Goal: Contribute content: Contribute content

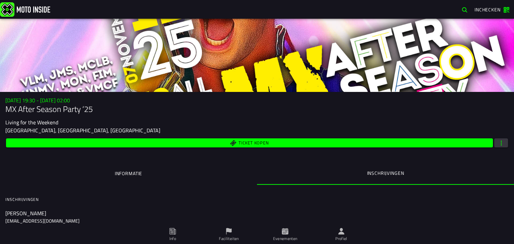
scroll to position [172, 0]
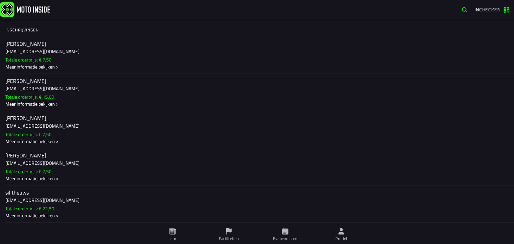
click at [343, 236] on ion-label "Profiel" at bounding box center [341, 239] width 12 height 6
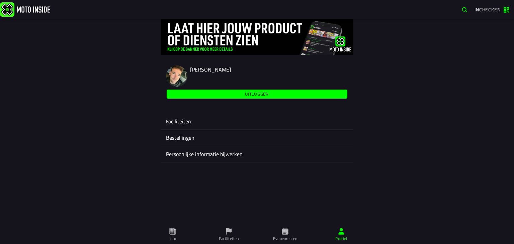
click at [184, 122] on ion-label "Faciliteiten" at bounding box center [257, 121] width 182 height 8
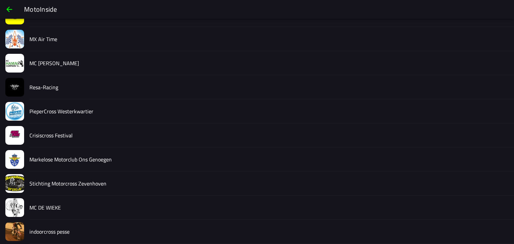
scroll to position [989, 0]
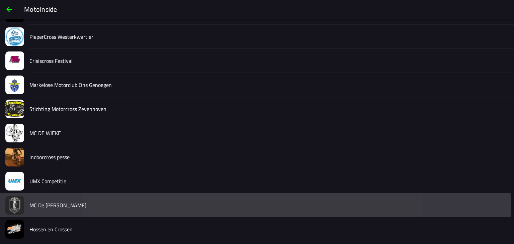
click at [87, 207] on div "MC De [PERSON_NAME]" at bounding box center [268, 205] width 479 height 24
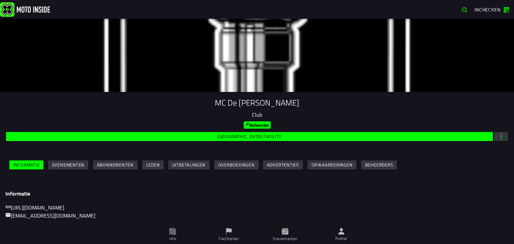
click at [0, 0] on slot "Evenementen" at bounding box center [0, 0] width 0 height 0
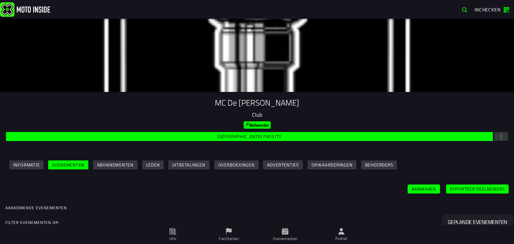
scroll to position [84, 0]
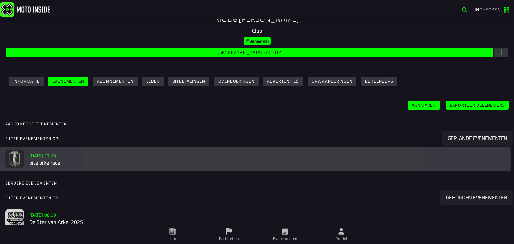
click at [161, 153] on h3 "[DATE] 17:19" at bounding box center [268, 155] width 479 height 7
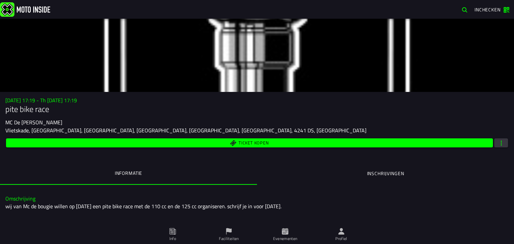
scroll to position [20, 0]
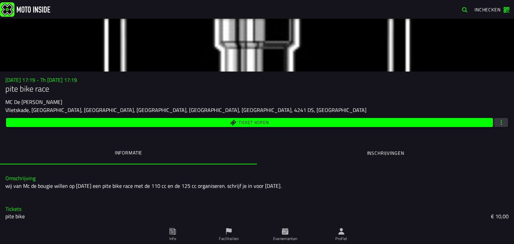
click at [329, 125] on span "Ticket kopen" at bounding box center [249, 122] width 479 height 6
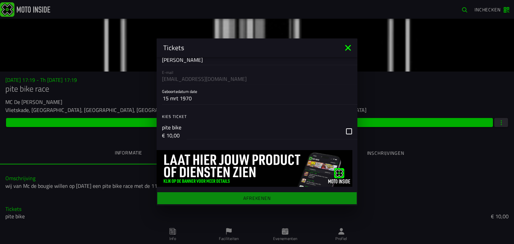
scroll to position [0, 0]
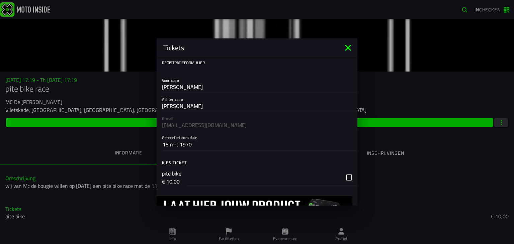
click at [349, 49] on icon at bounding box center [348, 48] width 6 height 6
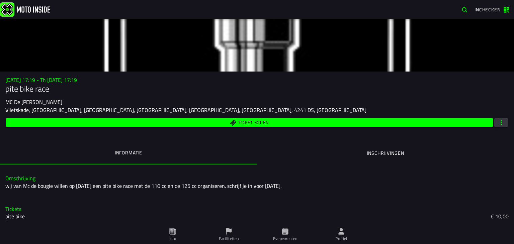
click at [498, 122] on span "button" at bounding box center [501, 122] width 6 height 6
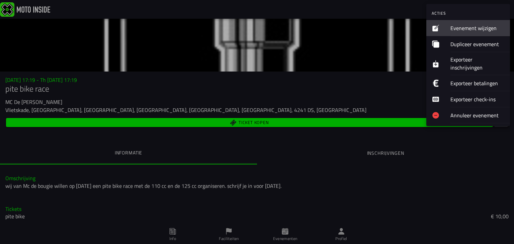
click at [462, 27] on ion-label "Evenement wijzigen" at bounding box center [477, 28] width 54 height 8
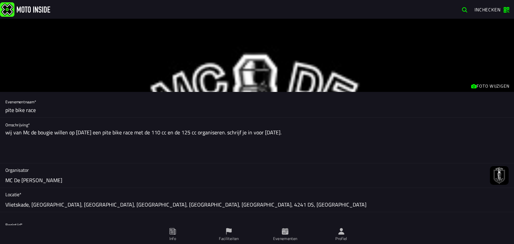
click at [9, 110] on input "pite bike race" at bounding box center [256, 110] width 503 height 15
click at [41, 112] on input "Pitbike Race" at bounding box center [256, 110] width 503 height 15
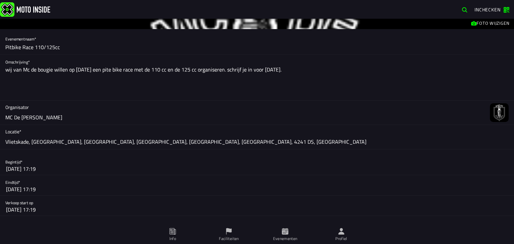
scroll to position [64, 0]
type input "Pitbike Race 110/125cc"
click at [7, 70] on textarea "wij van Mc de bougie willen op [DATE] een pite bike race met de 110 cc en de 12…" at bounding box center [256, 82] width 503 height 35
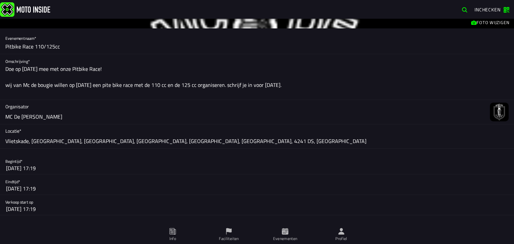
scroll to position [0, 0]
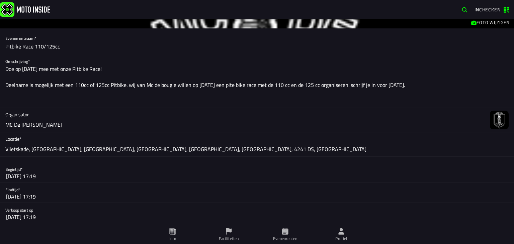
click at [361, 102] on textarea "Doe op [DATE] mee met onze Pitbike Race! Deelname is mogelijk met een 110cc of …" at bounding box center [256, 86] width 503 height 43
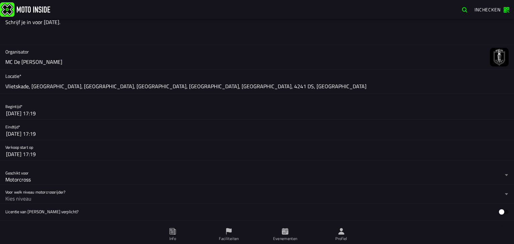
scroll to position [143, 0]
type textarea "Doe op [DATE] mee met onze Pitbike Race! Deelname is mogelijk met een 110cc of …"
click at [65, 114] on button "[DATE] 17:19" at bounding box center [257, 113] width 502 height 12
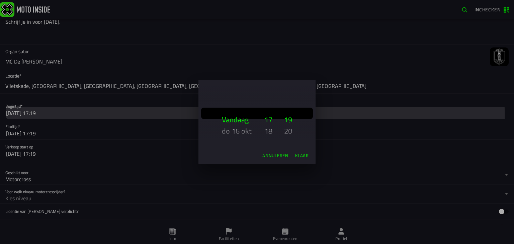
scroll to position [6, 0]
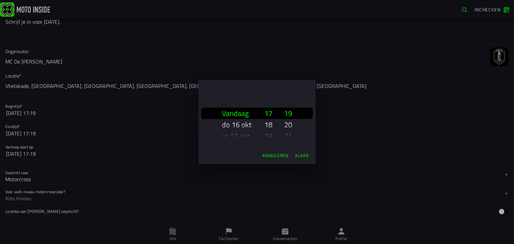
drag, startPoint x: 248, startPoint y: 129, endPoint x: 248, endPoint y: 97, distance: 32.1
click at [248, 97] on div "Vandaag [DATE] [DATE] [DATE] [DATE] [DATE] [DATE] [DATE] [DATE] [DATE] [DATE] […" at bounding box center [237, 113] width 42 height 67
click at [0, 0] on slot "Vandaag" at bounding box center [0, 0] width 0 height 0
type input "-1"
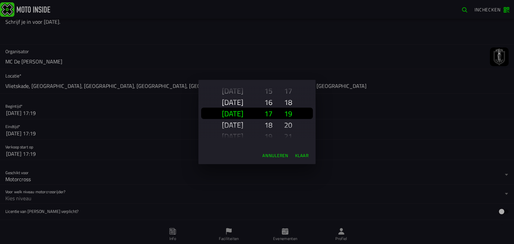
click at [0, 0] on slot "[DATE]" at bounding box center [0, 0] width 0 height 0
click at [0, 0] on slot "Klaar" at bounding box center [0, 0] width 0 height 0
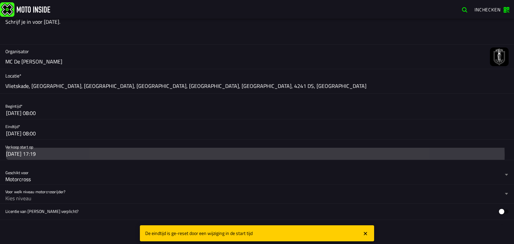
click at [59, 152] on button "[DATE] 17:19" at bounding box center [257, 154] width 502 height 12
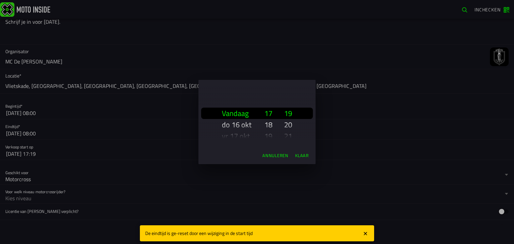
click at [88, 128] on ion-backdrop at bounding box center [257, 122] width 514 height 244
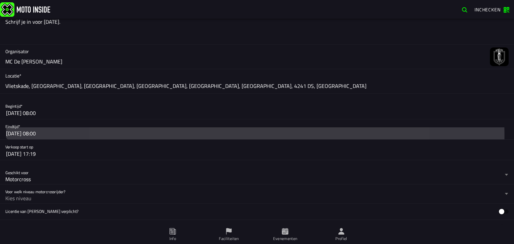
click at [80, 132] on button "[DATE] 08:00" at bounding box center [257, 133] width 502 height 12
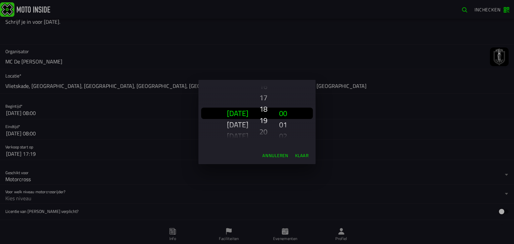
scroll to position [120, 0]
click at [0, 0] on slot "Klaar" at bounding box center [0, 0] width 0 height 0
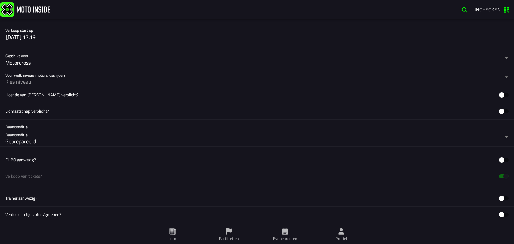
scroll to position [259, 0]
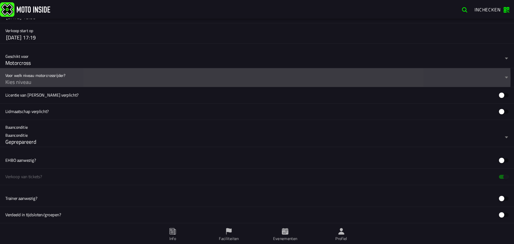
click at [64, 86] on div "Kies niveau" at bounding box center [253, 82] width 497 height 8
click at [64, 86] on button "Voor welk niveau motorcrossrijder? Kies niveau" at bounding box center [256, 77] width 503 height 19
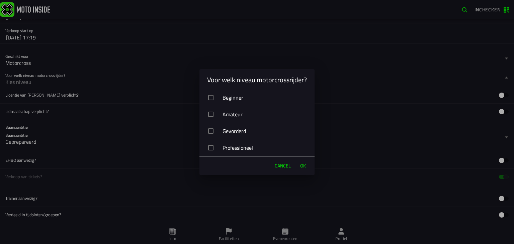
click at [209, 96] on div "button" at bounding box center [210, 97] width 5 height 5
click at [305, 167] on span "OK" at bounding box center [303, 166] width 6 height 7
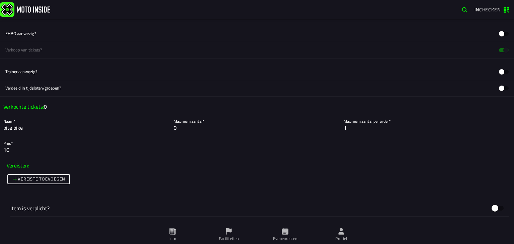
scroll to position [387, 0]
click at [38, 127] on input "pite bike" at bounding box center [86, 127] width 167 height 8
type input "p"
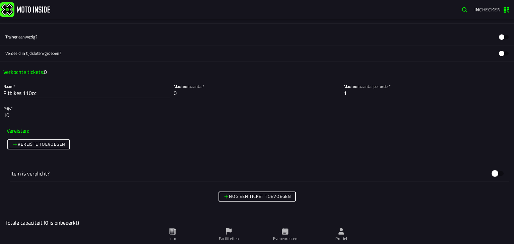
scroll to position [423, 0]
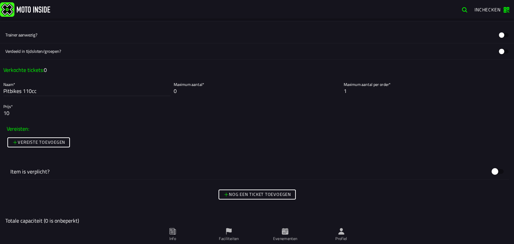
type input "Pitbikes 110cc"
click at [0, 0] on slot "Nog een ticket toevoegen" at bounding box center [0, 0] width 0 height 0
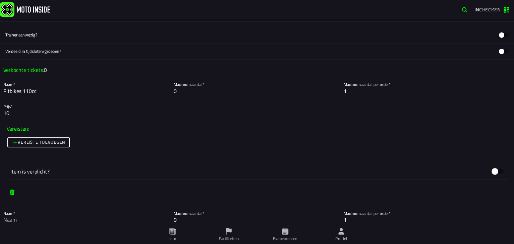
scroll to position [536, 0]
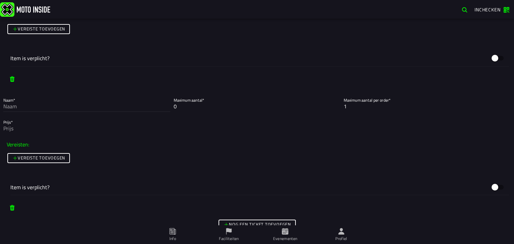
click at [22, 108] on input "Naam*" at bounding box center [86, 106] width 167 height 8
type input "Pitbike 125cc"
click at [26, 130] on input "Prijs*" at bounding box center [256, 128] width 507 height 8
type input "1"
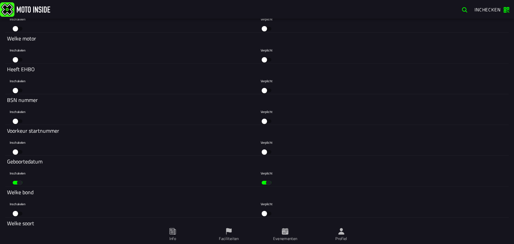
scroll to position [1100, 0]
type input "10"
click at [17, 149] on div at bounding box center [15, 151] width 5 height 5
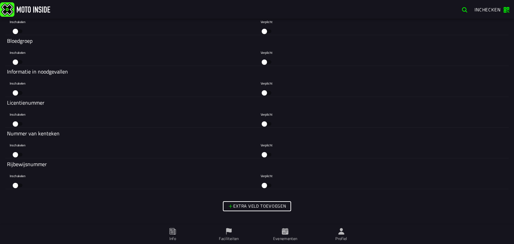
scroll to position [1417, 0]
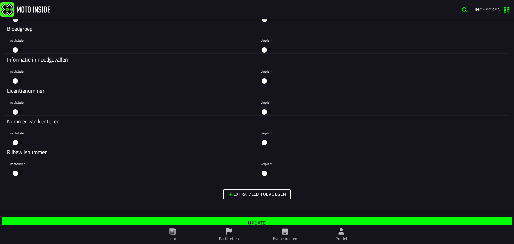
click at [0, 0] on slot "Update" at bounding box center [0, 0] width 0 height 0
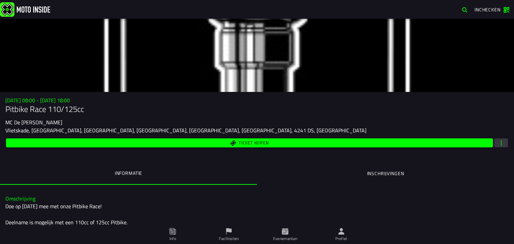
click at [495, 138] on div "Ticket kopen" at bounding box center [256, 143] width 503 height 12
click at [498, 142] on span "button" at bounding box center [501, 143] width 6 height 6
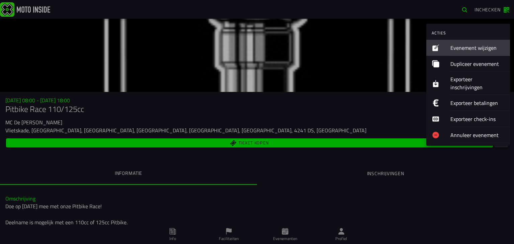
click at [472, 46] on ion-label "Evenement wijzigen" at bounding box center [477, 48] width 54 height 8
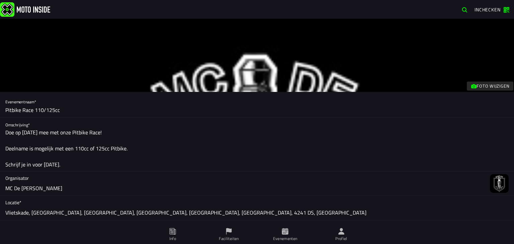
click at [471, 87] on span "Foto wijzigen" at bounding box center [490, 86] width 39 height 6
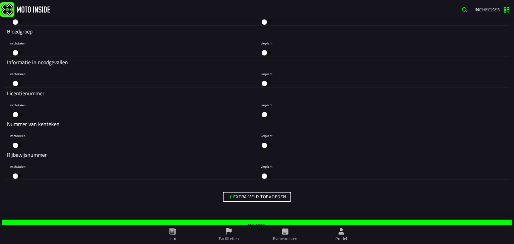
scroll to position [1412, 0]
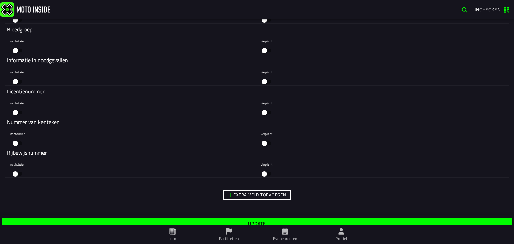
click at [0, 0] on slot "Update" at bounding box center [0, 0] width 0 height 0
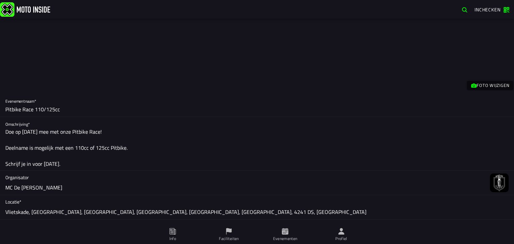
scroll to position [0, 0]
click at [0, 0] on slot "Foto wijzigen" at bounding box center [0, 0] width 0 height 0
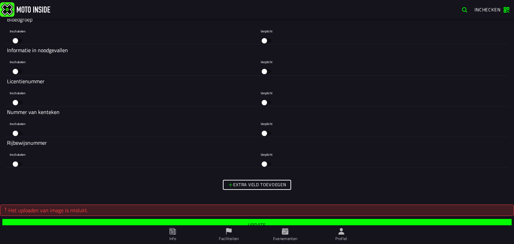
scroll to position [1423, 0]
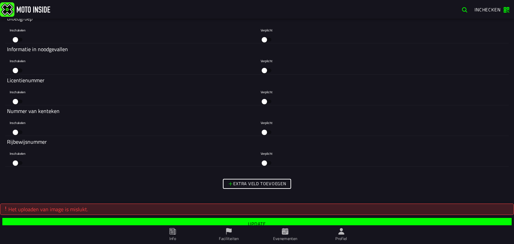
click at [239, 222] on span "Update" at bounding box center [256, 224] width 499 height 5
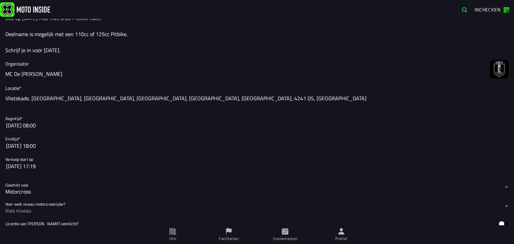
scroll to position [0, 0]
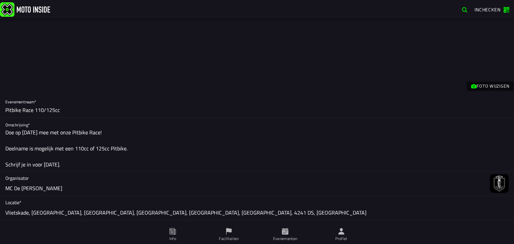
click at [0, 0] on slot "Foto wijzigen" at bounding box center [0, 0] width 0 height 0
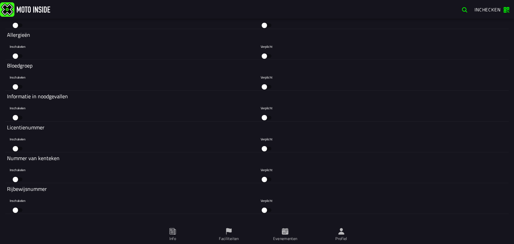
scroll to position [1423, 0]
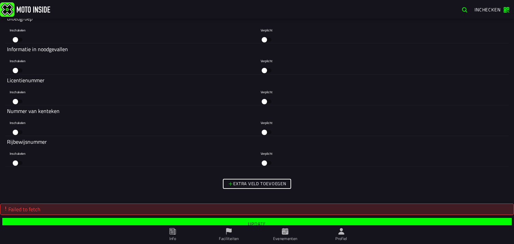
click at [0, 0] on slot "Update" at bounding box center [0, 0] width 0 height 0
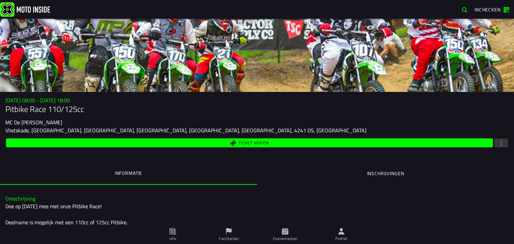
click at [289, 229] on span "Evenementen" at bounding box center [285, 234] width 48 height 19
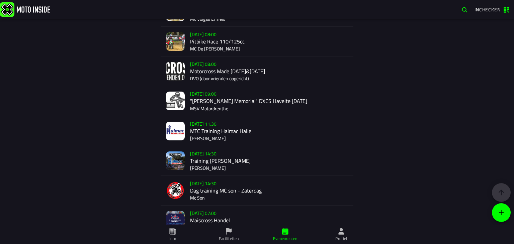
scroll to position [1018, 0]
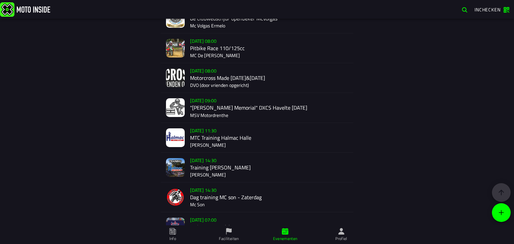
click at [230, 60] on div "[DATE] 08:00 Pitbike Race 110/125cc MC De [PERSON_NAME]" at bounding box center [269, 47] width 158 height 29
